Goal: Task Accomplishment & Management: Manage account settings

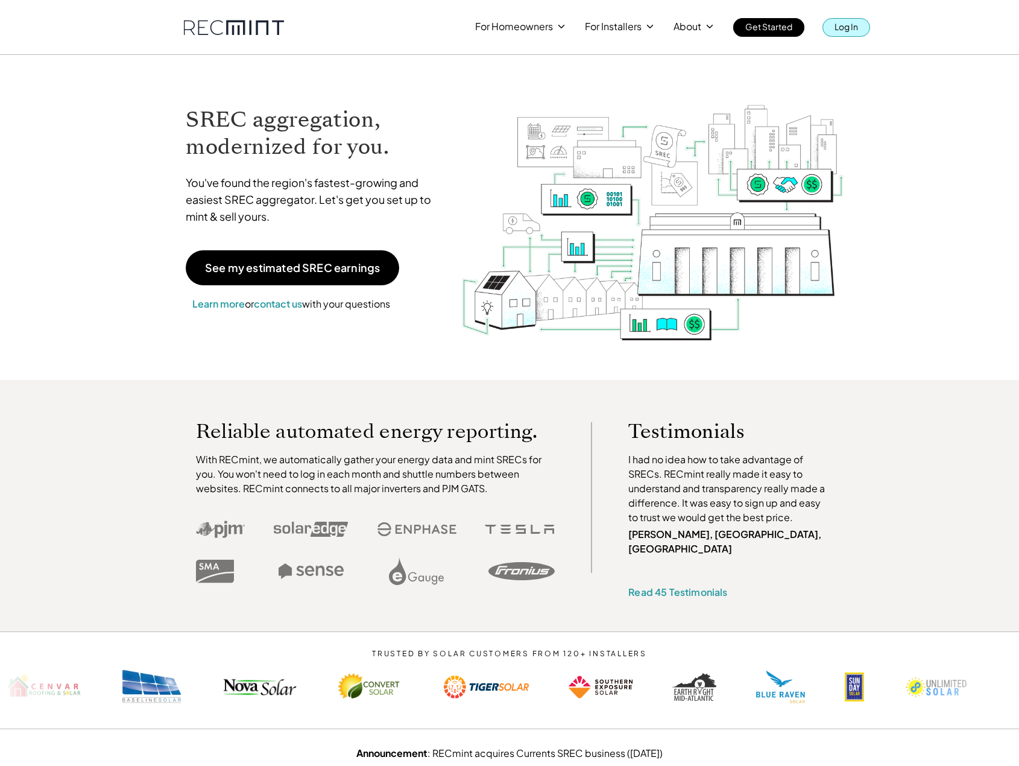
click at [860, 31] on link "Log In" at bounding box center [846, 27] width 48 height 19
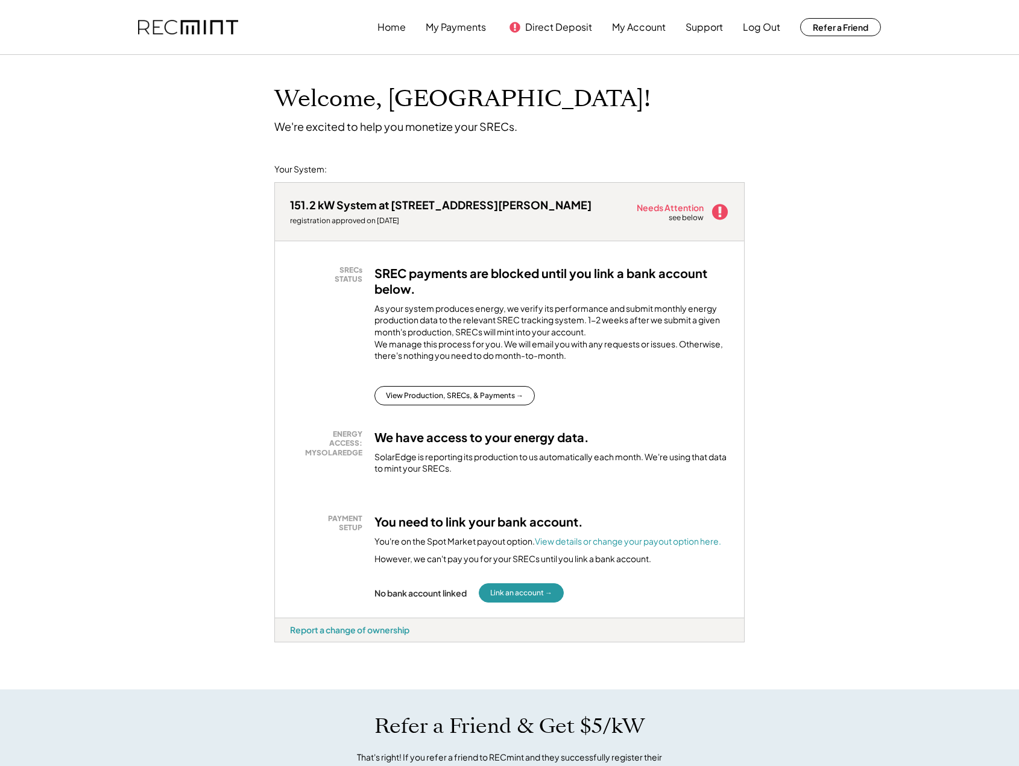
click at [725, 210] on use at bounding box center [720, 212] width 16 height 16
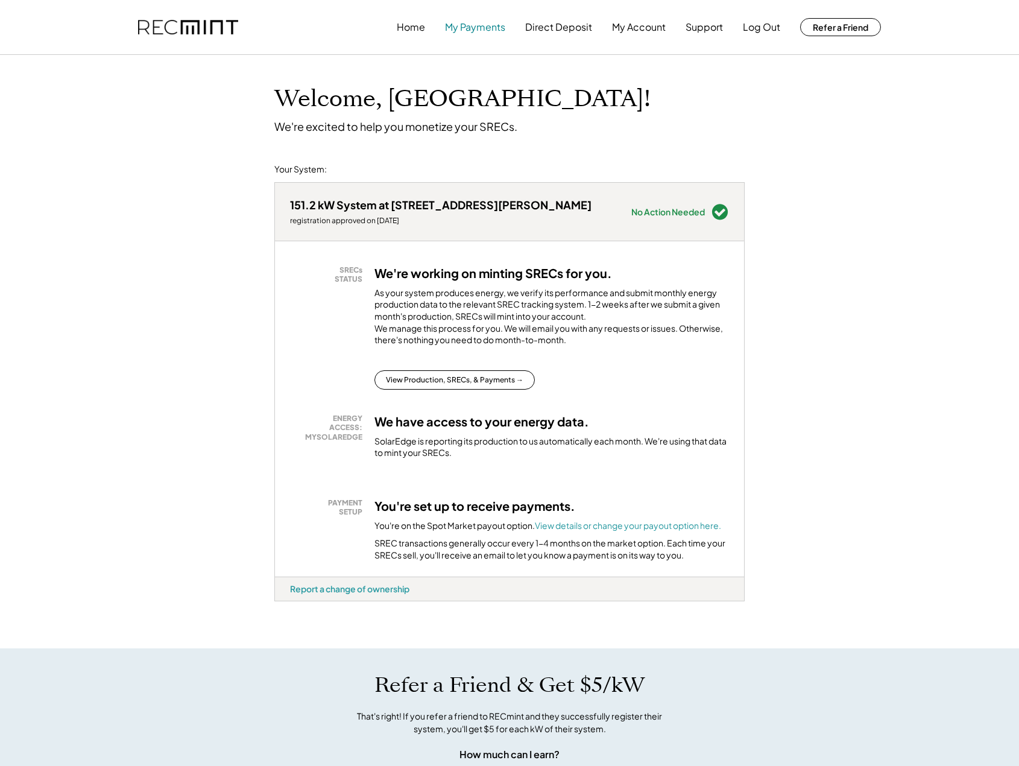
click at [485, 27] on button "My Payments" at bounding box center [475, 27] width 60 height 24
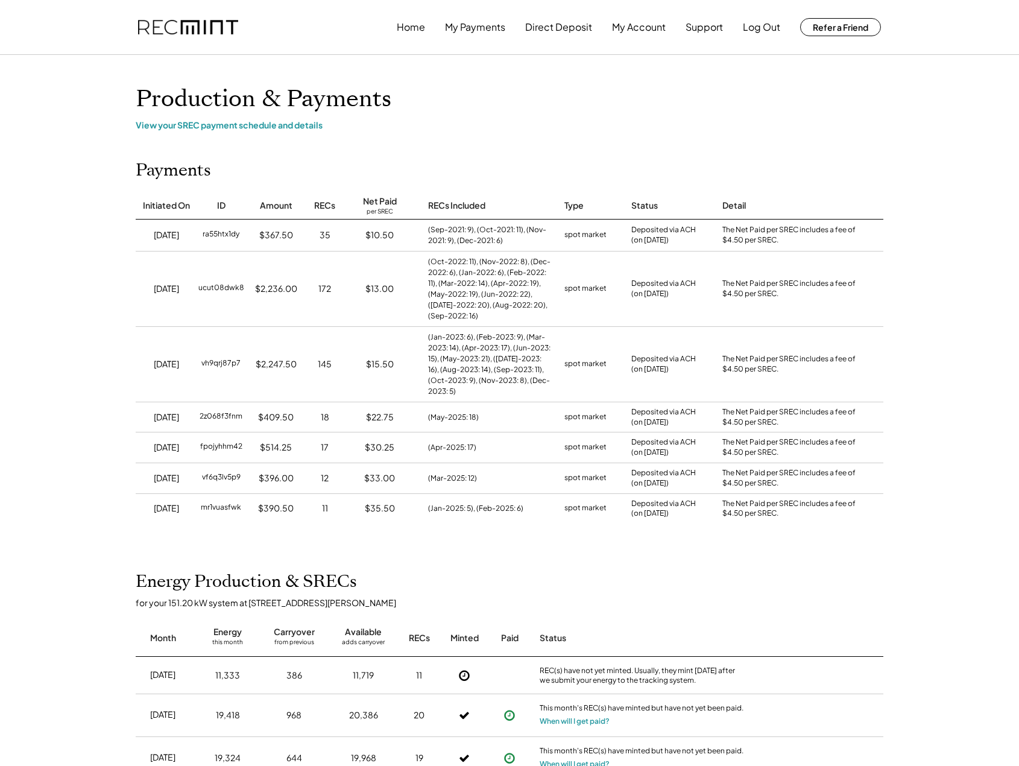
click at [535, 441] on div "(Apr-2025: 17)" at bounding box center [484, 447] width 136 height 30
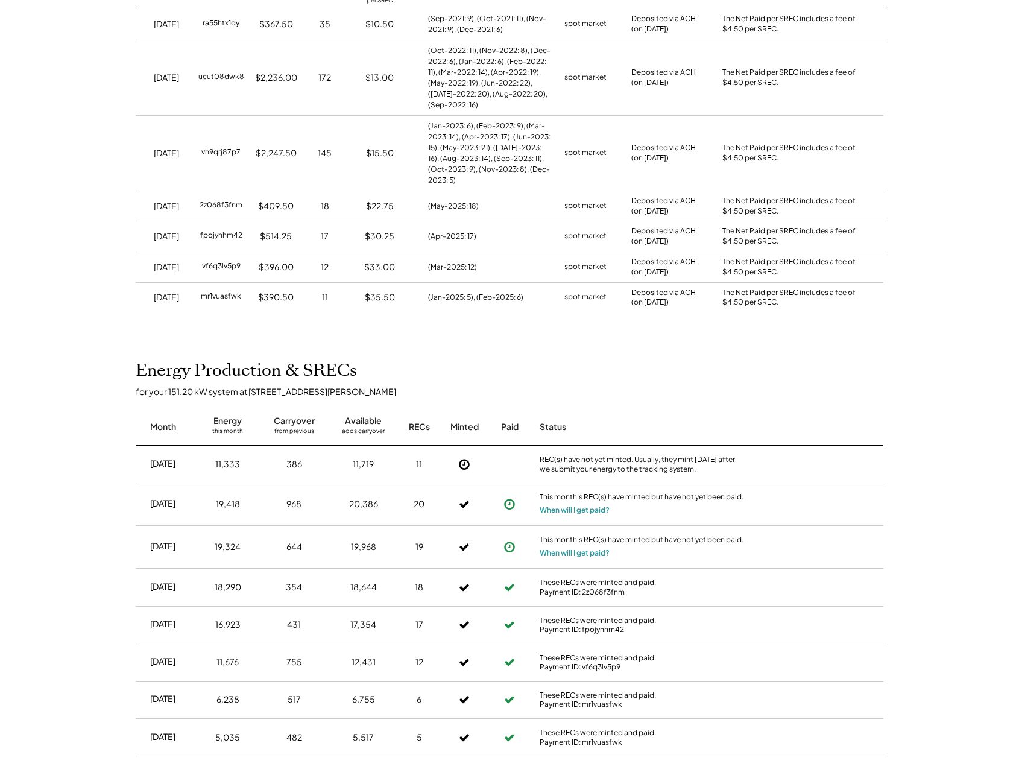
scroll to position [530, 0]
